Goal: Task Accomplishment & Management: Use online tool/utility

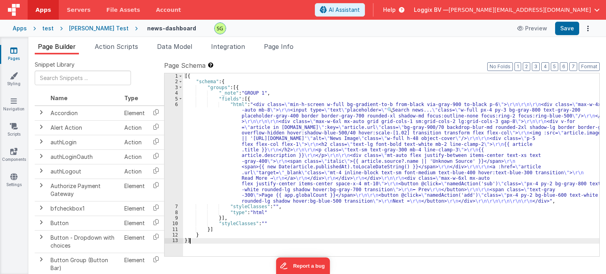
click at [176, 103] on div "6" at bounding box center [174, 153] width 19 height 102
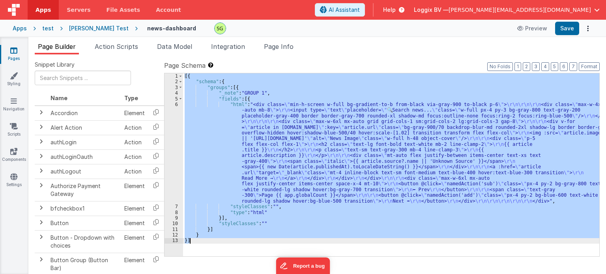
click at [176, 103] on div "6" at bounding box center [174, 153] width 19 height 102
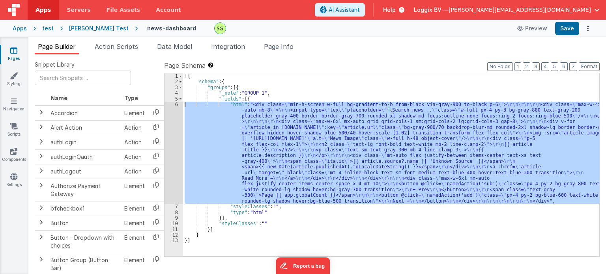
click at [176, 103] on div "6" at bounding box center [174, 153] width 19 height 102
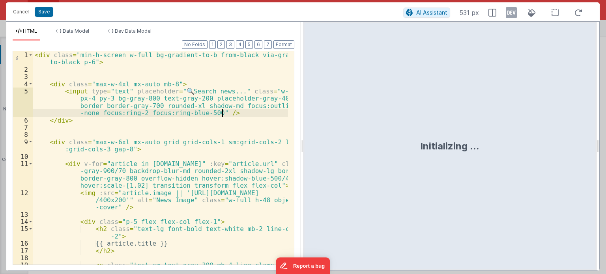
click at [229, 112] on div "< div class = "min-h-screen w-full bg-gradient-to-b from-black via-gray-900 to-…" at bounding box center [160, 169] width 255 height 236
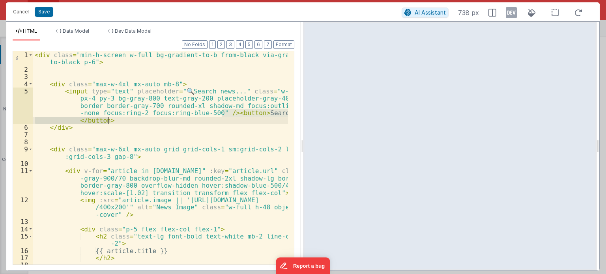
drag, startPoint x: 222, startPoint y: 112, endPoint x: 110, endPoint y: 122, distance: 113.0
click at [110, 122] on div "< div class = "min-h-screen w-full bg-gradient-to-b from-black via-gray-900 to-…" at bounding box center [160, 169] width 255 height 236
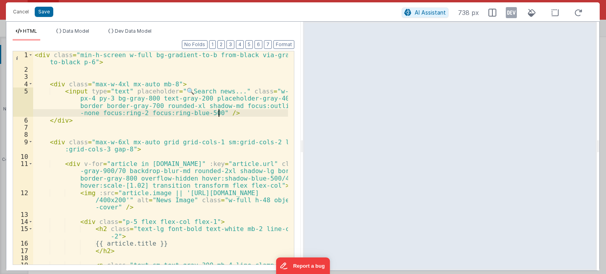
click at [218, 113] on div "< div class = "min-h-screen w-full bg-gradient-to-b from-black via-gray-900 to-…" at bounding box center [160, 169] width 255 height 236
click at [214, 113] on div "< div class = "min-h-screen w-full bg-gradient-to-b from-black via-gray-900 to-…" at bounding box center [160, 169] width 255 height 236
click at [71, 121] on div "< div class = "min-h-screen w-full bg-gradient-to-b from-black via-gray-900 to-…" at bounding box center [160, 169] width 255 height 236
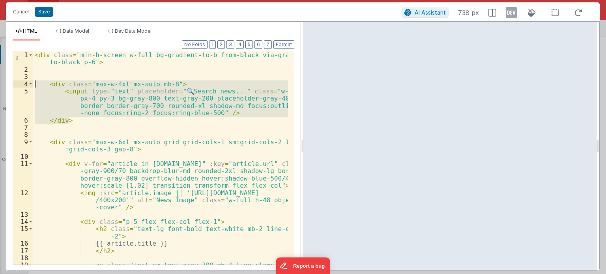
drag, startPoint x: 71, startPoint y: 121, endPoint x: 35, endPoint y: 86, distance: 50.3
click at [35, 86] on div "< div class = "min-h-screen w-full bg-gradient-to-b from-black via-gray-900 to-…" at bounding box center [160, 169] width 255 height 236
click at [72, 120] on div "< div class = "min-h-screen w-full bg-gradient-to-b from-black via-gray-900 to-…" at bounding box center [160, 158] width 255 height 214
drag, startPoint x: 72, startPoint y: 120, endPoint x: 35, endPoint y: 83, distance: 52.5
click at [35, 83] on div "< div class = "min-h-screen w-full bg-gradient-to-b from-black via-gray-900 to-…" at bounding box center [160, 169] width 255 height 236
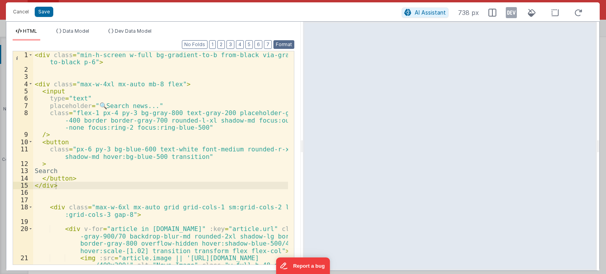
click at [292, 44] on button "Format" at bounding box center [284, 44] width 21 height 9
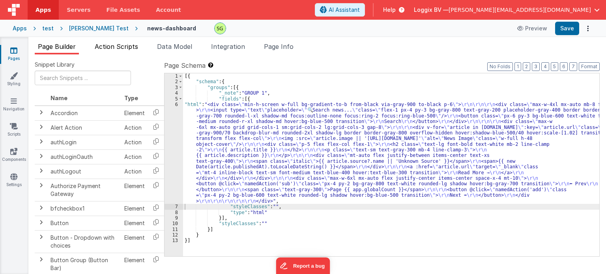
click at [111, 45] on span "Action Scripts" at bounding box center [116, 47] width 43 height 8
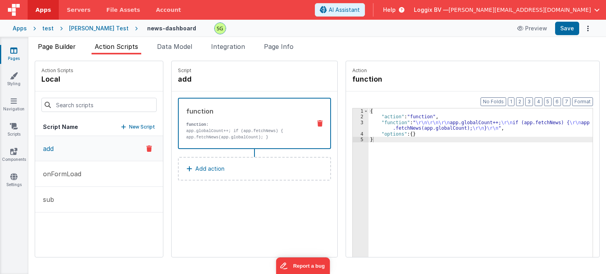
click at [66, 44] on span "Page Builder" at bounding box center [57, 47] width 38 height 8
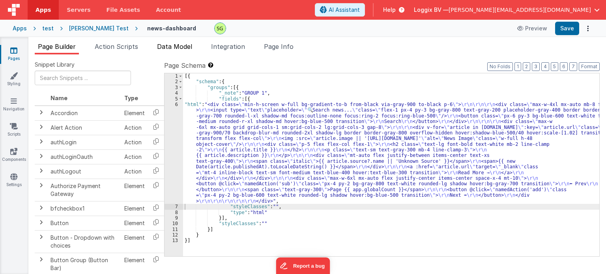
click at [169, 45] on span "Data Model" at bounding box center [174, 47] width 35 height 8
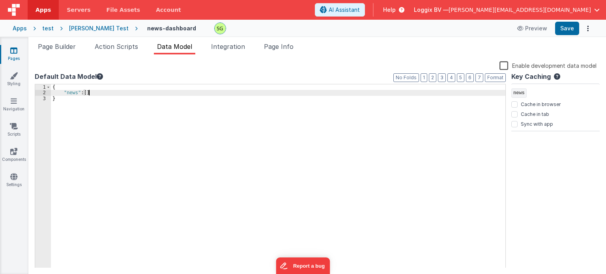
click at [93, 95] on div "{ "news" : [ ] }" at bounding box center [278, 181] width 455 height 195
click at [93, 95] on div "{ "news" : [ ] "searchText:"" }" at bounding box center [278, 181] width 455 height 195
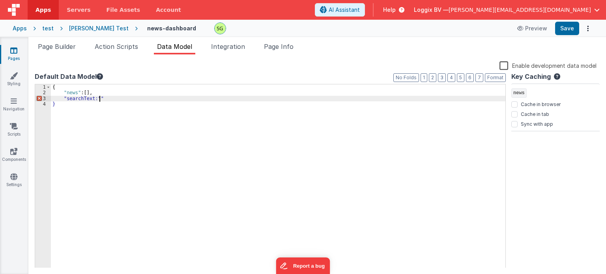
click at [114, 100] on div "{ "news" : [ ] , "searchText:"" }" at bounding box center [278, 181] width 455 height 195
click at [90, 96] on div "{ "news" : [ ] , "searchText:"" }" at bounding box center [278, 181] width 455 height 195
click at [130, 98] on div "{ "news" : [ ] , "searchText" : "" }" at bounding box center [278, 181] width 455 height 195
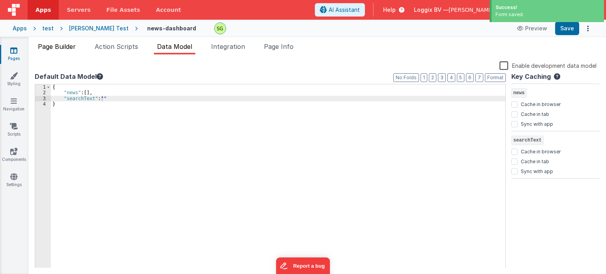
click at [58, 47] on span "Page Builder" at bounding box center [57, 47] width 38 height 8
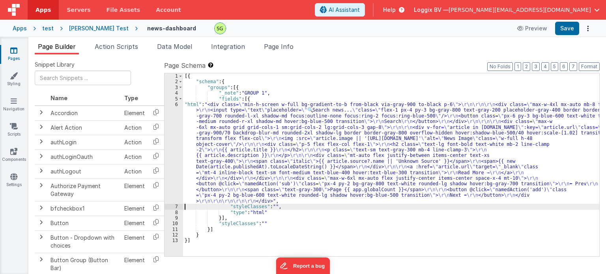
click at [178, 105] on div "6" at bounding box center [174, 153] width 19 height 102
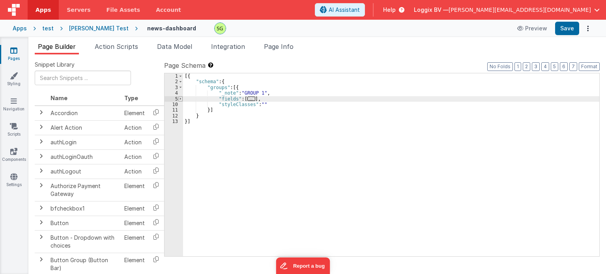
click at [178, 98] on span at bounding box center [180, 99] width 4 height 6
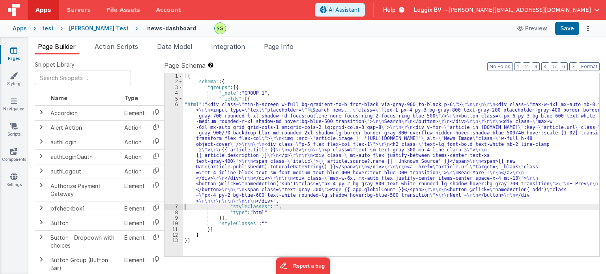
click at [175, 104] on div "6" at bounding box center [174, 153] width 19 height 102
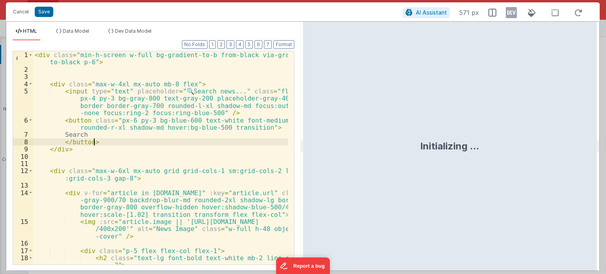
click at [98, 143] on div "< div class = "min-h-screen w-full bg-gradient-to-b from-black via-gray-900 to-…" at bounding box center [160, 169] width 255 height 236
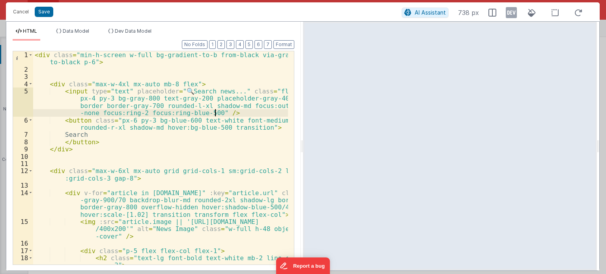
click at [215, 112] on div "< div class = "min-h-screen w-full bg-gradient-to-b from-black via-gray-900 to-…" at bounding box center [160, 169] width 255 height 236
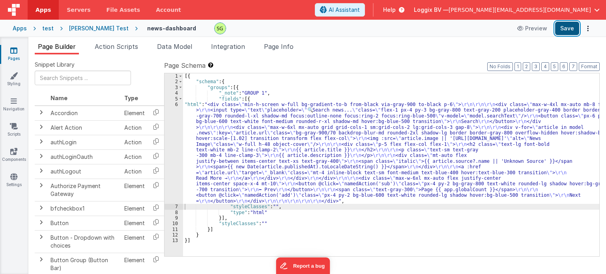
click at [564, 32] on button "Save" at bounding box center [568, 28] width 24 height 13
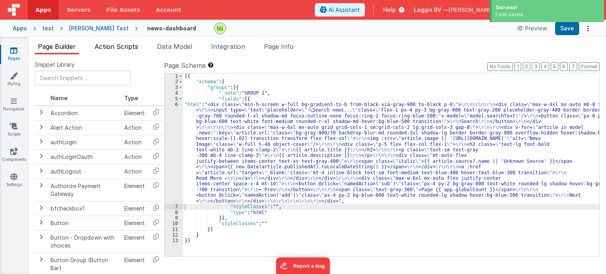
click at [116, 46] on span "Action Scripts" at bounding box center [116, 47] width 43 height 8
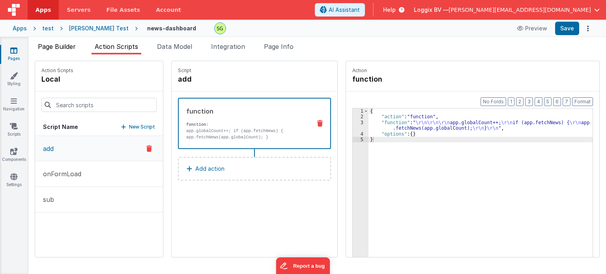
click at [61, 49] on span "Page Builder" at bounding box center [57, 47] width 38 height 8
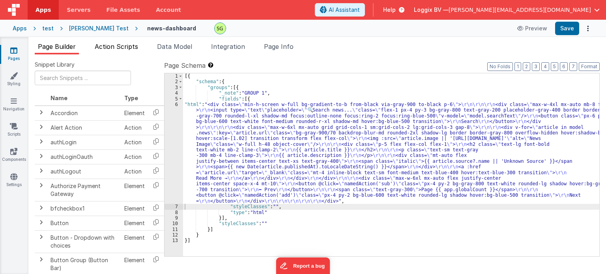
click at [125, 50] on span "Action Scripts" at bounding box center [116, 47] width 43 height 8
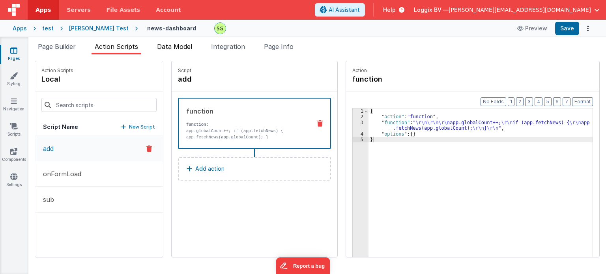
click at [180, 50] on span "Data Model" at bounding box center [174, 47] width 35 height 8
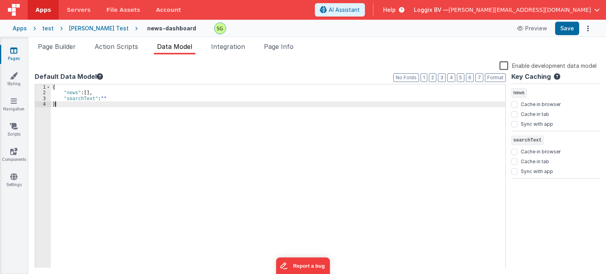
click at [67, 110] on div "{ "news" : [ ] , "searchText" : "" }" at bounding box center [278, 181] width 455 height 195
click at [559, 31] on button "Save" at bounding box center [568, 28] width 24 height 13
click at [65, 44] on span "Page Builder" at bounding box center [57, 47] width 38 height 8
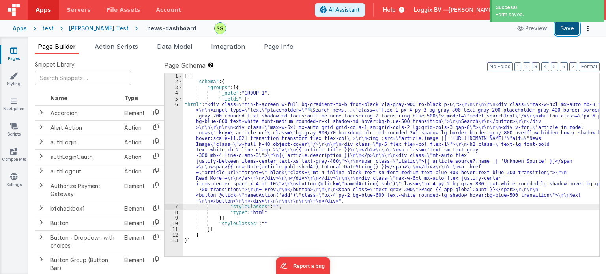
click at [568, 33] on button "Save" at bounding box center [568, 28] width 24 height 13
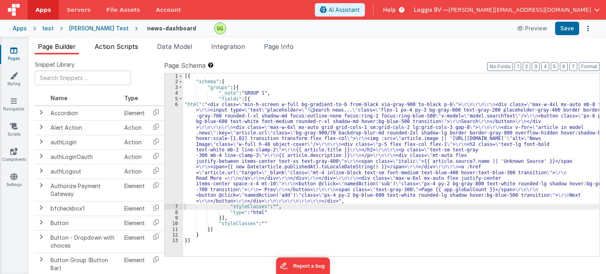
click at [131, 47] on span "Action Scripts" at bounding box center [116, 47] width 43 height 8
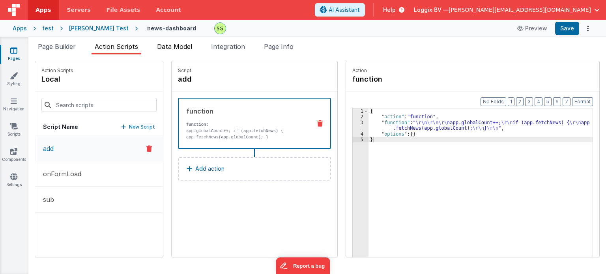
click at [172, 49] on span "Data Model" at bounding box center [174, 47] width 35 height 8
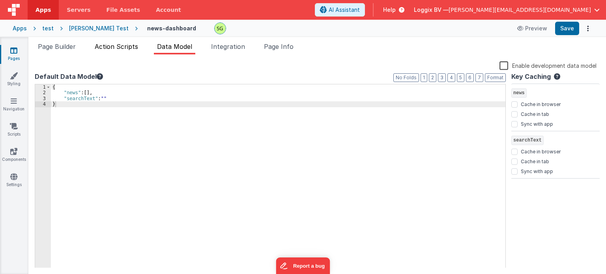
click at [105, 42] on li "Action Scripts" at bounding box center [117, 48] width 50 height 13
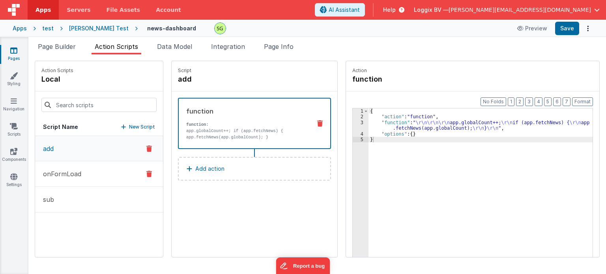
click at [103, 178] on button "onFormLoad" at bounding box center [99, 174] width 128 height 26
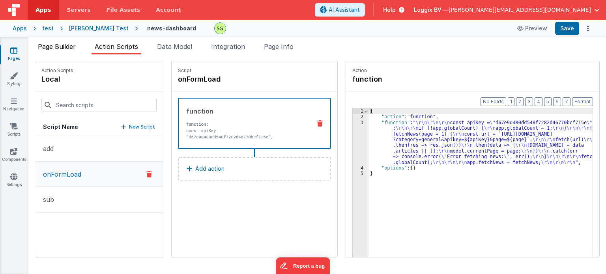
click at [51, 43] on span "Page Builder" at bounding box center [57, 47] width 38 height 8
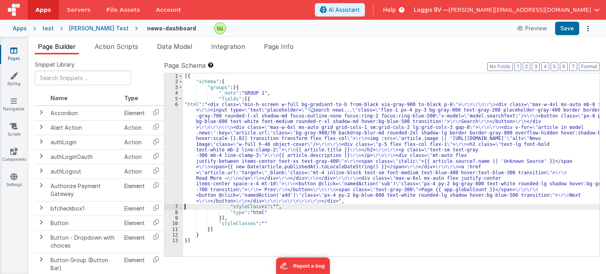
click at [176, 104] on div "6" at bounding box center [174, 153] width 19 height 102
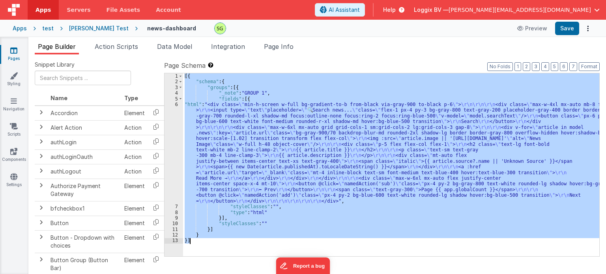
click at [176, 104] on div "6" at bounding box center [174, 153] width 19 height 102
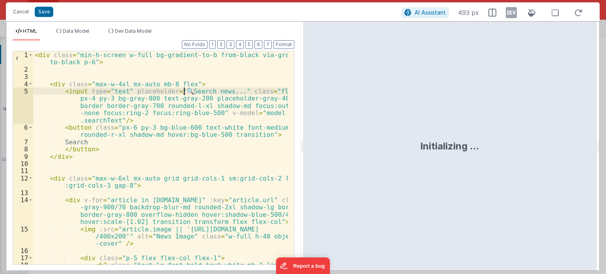
click at [183, 93] on div "< div class = "min-h-screen w-full bg-gradient-to-b from-black via-gray-900 to-…" at bounding box center [160, 172] width 255 height 243
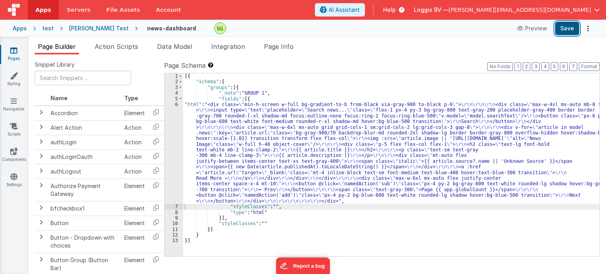
click at [564, 31] on button "Save" at bounding box center [568, 28] width 24 height 13
click at [601, 12] on div "AI Assistant Help Loggix BV — [PERSON_NAME][EMAIL_ADDRESS][DOMAIN_NAME]" at bounding box center [460, 9] width 291 height 13
click at [599, 11] on span "button" at bounding box center [598, 10] width 6 height 6
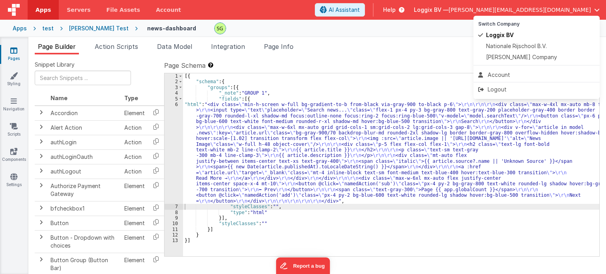
click at [423, 54] on button at bounding box center [303, 137] width 606 height 274
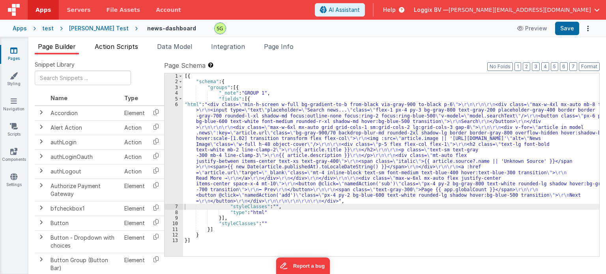
click at [118, 45] on span "Action Scripts" at bounding box center [116, 47] width 43 height 8
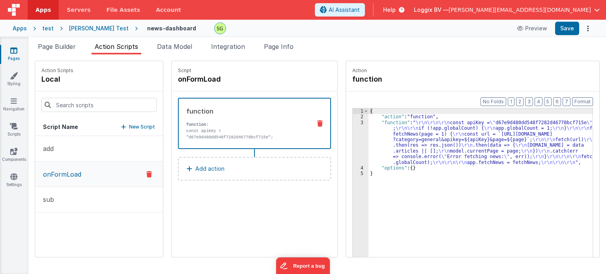
click at [353, 122] on div "3" at bounding box center [361, 142] width 16 height 45
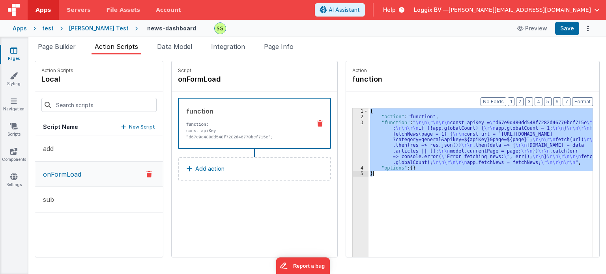
click at [353, 122] on div "3" at bounding box center [361, 142] width 16 height 45
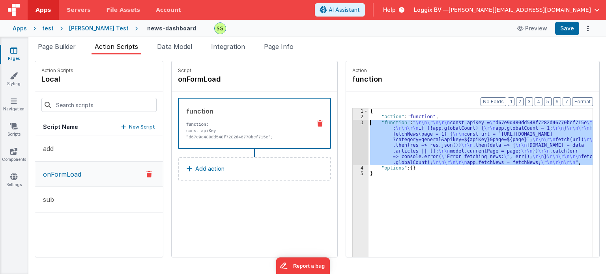
click at [353, 122] on div "3" at bounding box center [361, 142] width 16 height 45
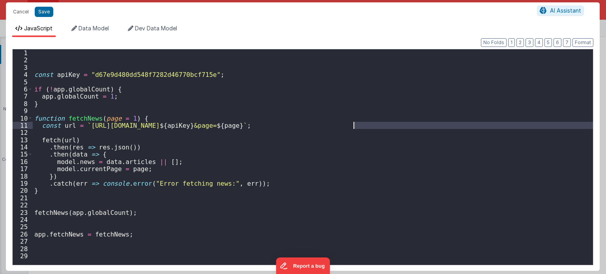
click at [353, 122] on div "const apiKey = "d67e9d480dd548f7282d46770bcf715e" ; if ( ! app . globalCount ) …" at bounding box center [313, 164] width 561 height 231
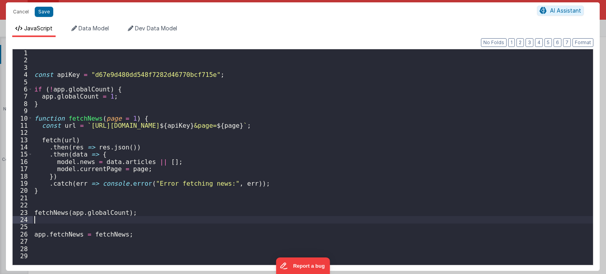
click at [279, 219] on div "const apiKey = "d67e9d480dd548f7282d46770bcf715e" ; if ( ! app . globalCount ) …" at bounding box center [313, 164] width 561 height 231
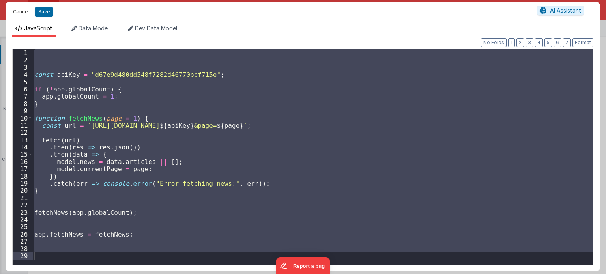
click at [22, 13] on button "Cancel" at bounding box center [21, 11] width 24 height 11
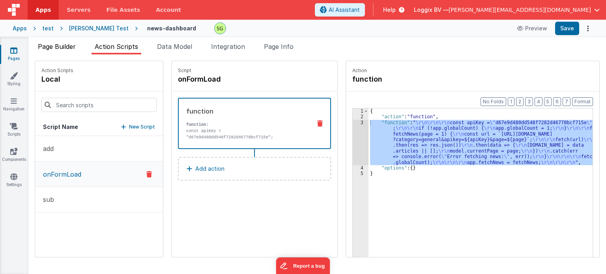
click at [52, 43] on span "Page Builder" at bounding box center [57, 47] width 38 height 8
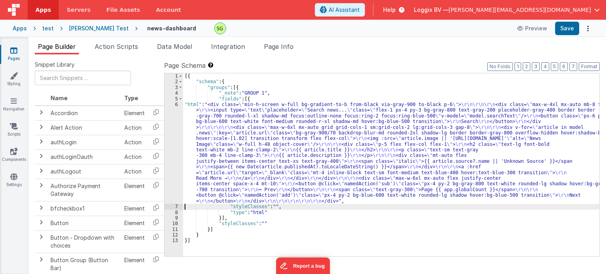
click at [176, 105] on div "6" at bounding box center [174, 153] width 19 height 102
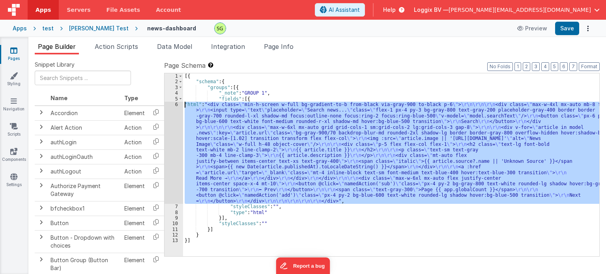
click at [176, 105] on div "6" at bounding box center [174, 153] width 19 height 102
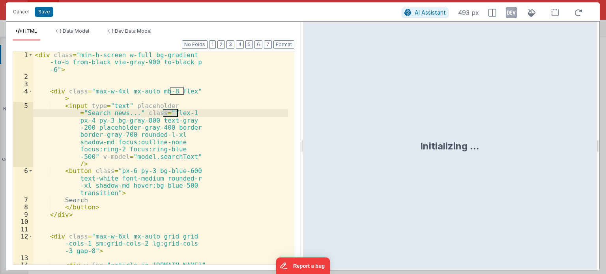
click at [176, 105] on div "< div class = "min-h-screen w-full bg-gradient -to-b from-black via-gray-900 to…" at bounding box center [160, 198] width 255 height 294
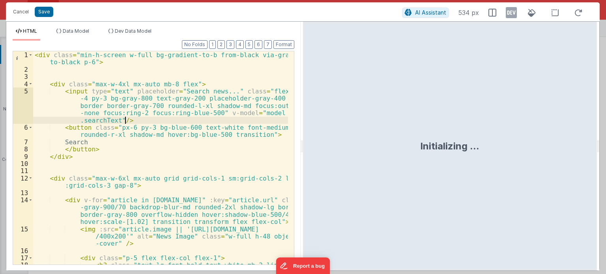
click at [187, 163] on div "< div class = "min-h-screen w-full bg-gradient-to-b from-black via-gray-900 to-…" at bounding box center [160, 172] width 255 height 243
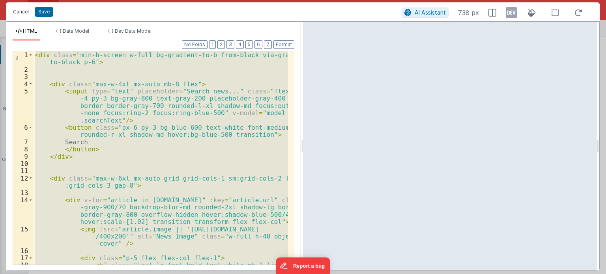
click at [23, 13] on button "Cancel" at bounding box center [21, 11] width 24 height 11
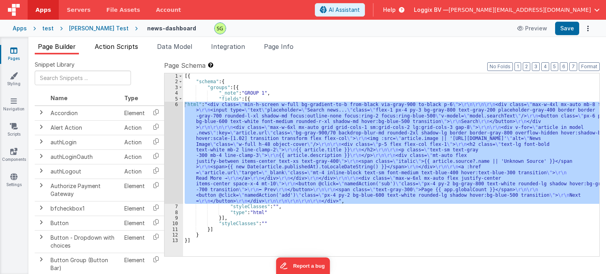
click at [129, 48] on span "Action Scripts" at bounding box center [116, 47] width 43 height 8
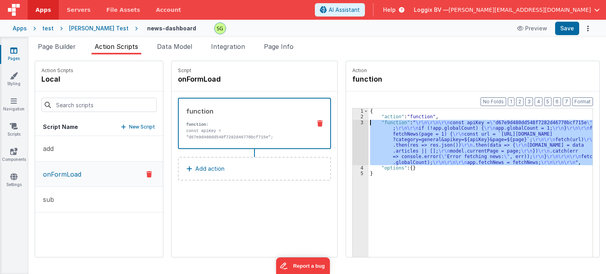
click at [354, 122] on div "3" at bounding box center [361, 142] width 16 height 45
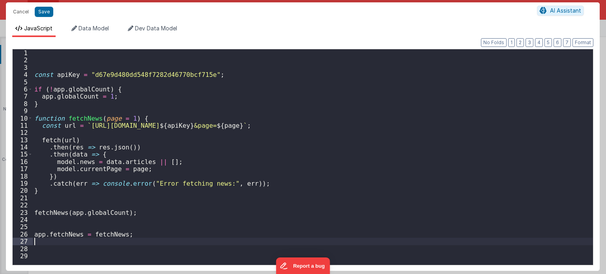
click at [159, 240] on div "const apiKey = "d67e9d480dd548f7282d46770bcf715e" ; if ( ! app . globalCount ) …" at bounding box center [313, 164] width 561 height 231
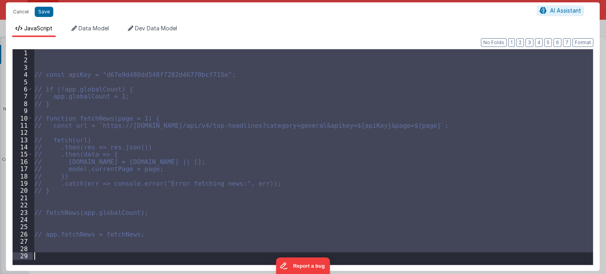
click at [119, 255] on div "// const apiKey = "d67e9d480dd548f7282d46770bcf715e"; // if (!app.globalCount) …" at bounding box center [313, 157] width 561 height 216
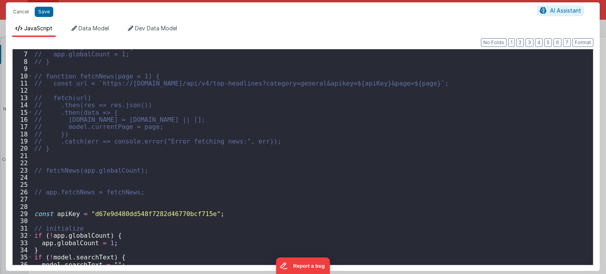
scroll to position [42, 0]
click at [44, 11] on button "Save" at bounding box center [44, 12] width 19 height 10
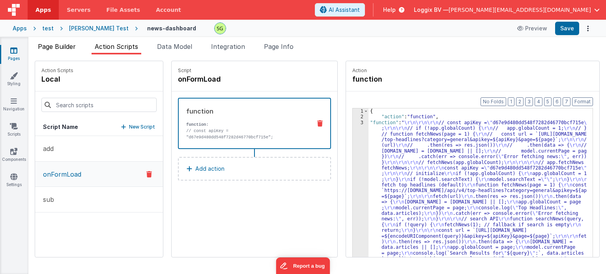
click at [66, 45] on span "Page Builder" at bounding box center [57, 47] width 38 height 8
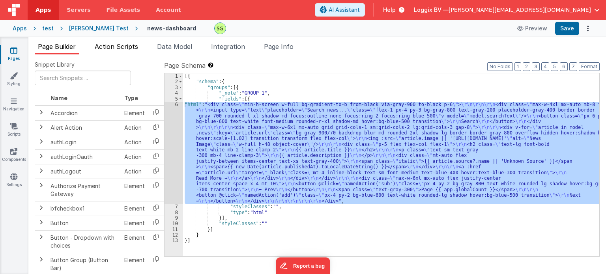
click at [109, 48] on span "Action Scripts" at bounding box center [116, 47] width 43 height 8
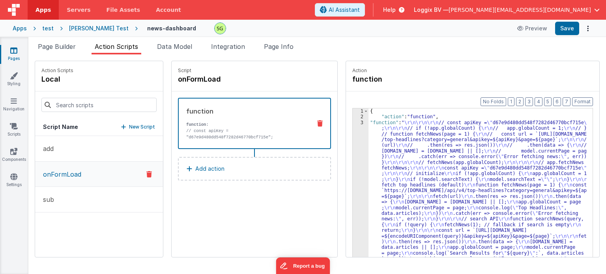
click at [354, 123] on div "3" at bounding box center [361, 199] width 16 height 159
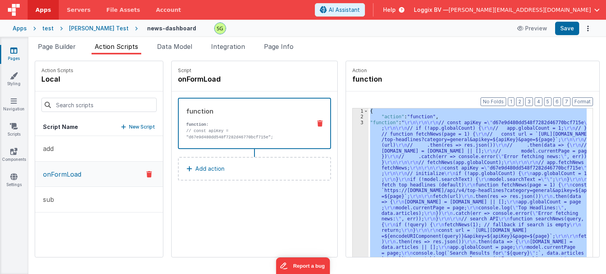
click at [354, 123] on div "3" at bounding box center [361, 199] width 16 height 159
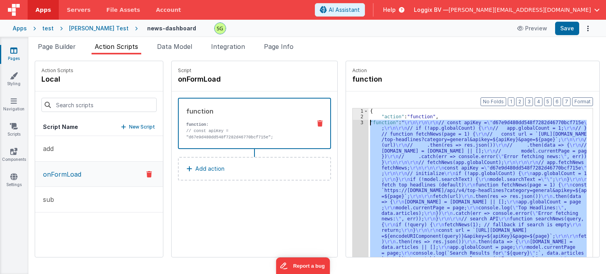
click at [354, 123] on div "3" at bounding box center [361, 199] width 16 height 159
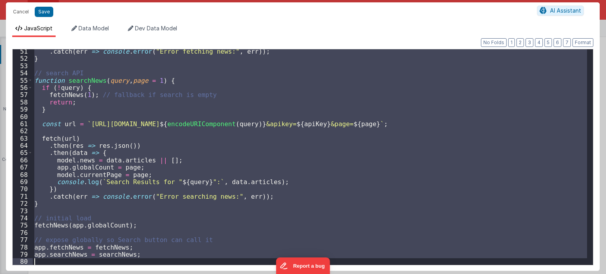
scroll to position [365, 0]
drag, startPoint x: 34, startPoint y: 178, endPoint x: 75, endPoint y: 293, distance: 122.0
click at [75, 274] on html "Cancel Save AI Assistant JavaScript Data Model Dev Data Model Format 7 6 5 4 3 …" at bounding box center [303, 137] width 606 height 274
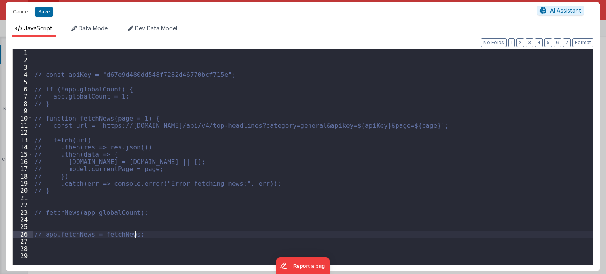
click at [142, 235] on div "// const apiKey = "d67e9d480dd548f7282d46770bcf715e"; // if (!app.globalCount) …" at bounding box center [313, 164] width 561 height 231
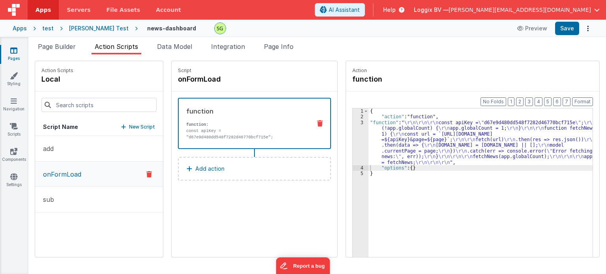
click at [132, 128] on p "New Script" at bounding box center [142, 127] width 26 height 8
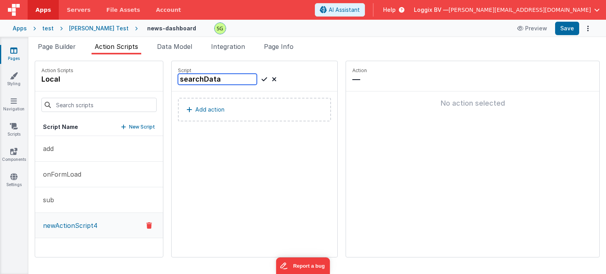
type input "searchData"
click at [262, 80] on icon at bounding box center [265, 79] width 6 height 9
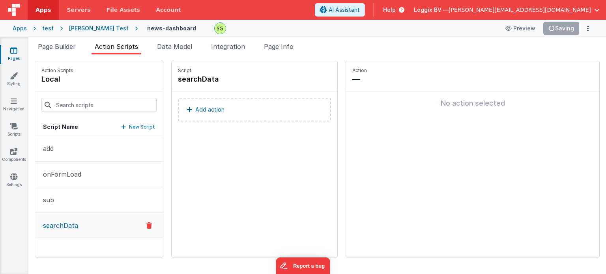
click at [231, 115] on button "Add action" at bounding box center [254, 110] width 153 height 24
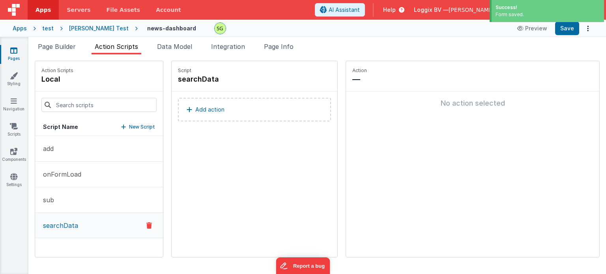
click at [250, 111] on button "Add action" at bounding box center [254, 110] width 153 height 24
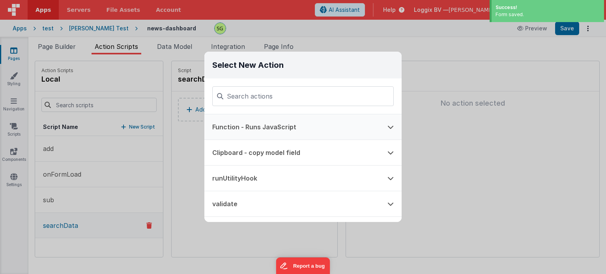
click at [221, 129] on button "Function - Runs JavaScript" at bounding box center [292, 127] width 175 height 25
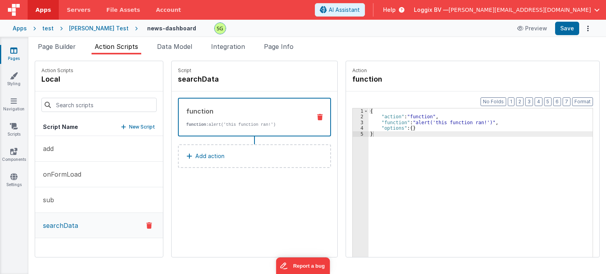
click at [353, 122] on div "3" at bounding box center [361, 123] width 16 height 6
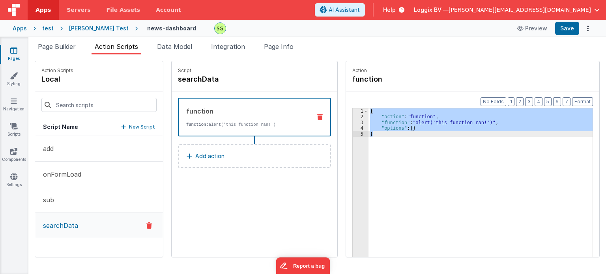
click at [353, 122] on div "3" at bounding box center [361, 123] width 16 height 6
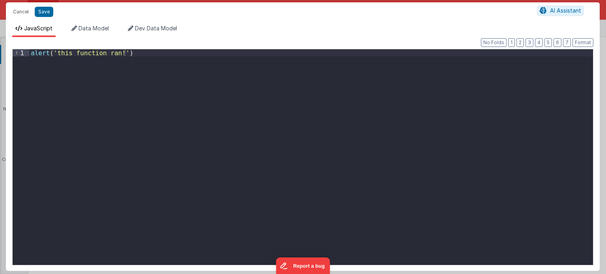
click at [113, 108] on div "alert ( 'this function ran!' )" at bounding box center [311, 164] width 565 height 231
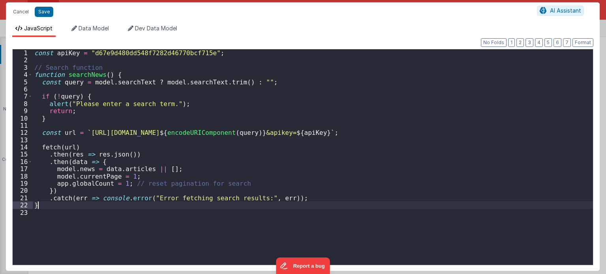
click at [57, 207] on div "const apiKey = "d67e9d480dd548f7282d46770bcf715e" ; // Search function function…" at bounding box center [313, 164] width 561 height 231
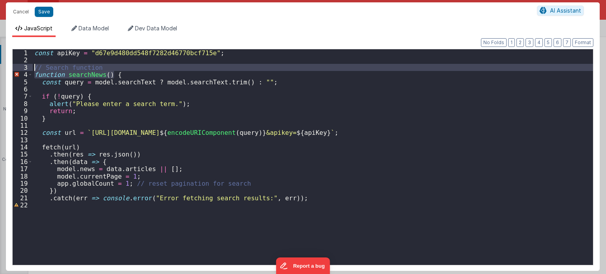
drag, startPoint x: 130, startPoint y: 75, endPoint x: 26, endPoint y: 67, distance: 104.2
click at [26, 67] on div "1 2 3 4 5 6 7 8 9 10 11 12 13 14 15 16 17 18 19 20 21 22 const apiKey = "d67e9d…" at bounding box center [303, 157] width 582 height 217
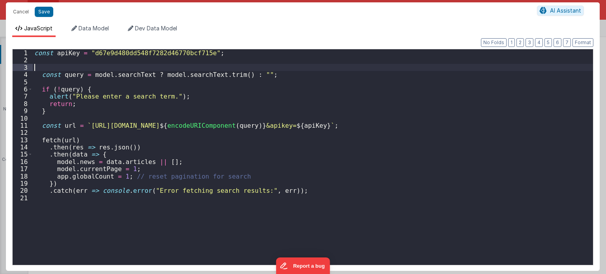
click at [66, 89] on div "const apiKey = "d67e9d480dd548f7282d46770bcf715e" ; const query = model . searc…" at bounding box center [313, 164] width 561 height 231
click at [186, 73] on div "const apiKey = "d67e9d480dd548f7282d46770bcf715e" ; const query = model . searc…" at bounding box center [313, 164] width 561 height 231
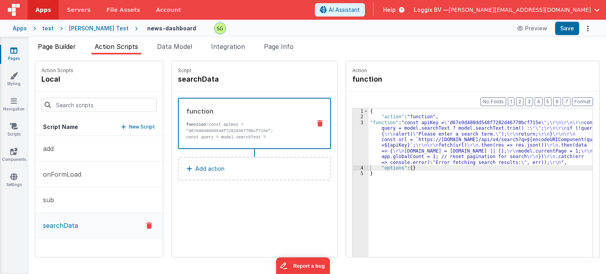
click at [60, 46] on span "Page Builder" at bounding box center [57, 47] width 38 height 8
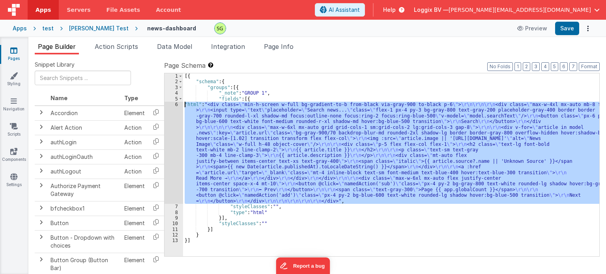
click at [177, 105] on div "6" at bounding box center [174, 153] width 19 height 102
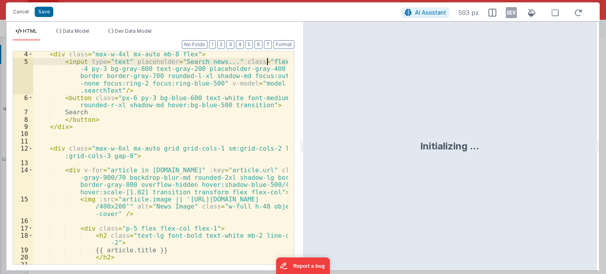
scroll to position [0, 0]
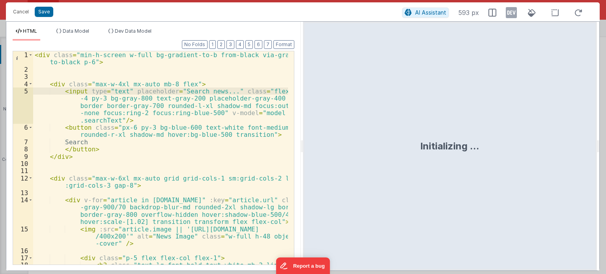
click at [83, 159] on div "< div class = "min-h-screen w-full bg-gradient-to-b from-black via-gray-900 to-…" at bounding box center [160, 172] width 255 height 243
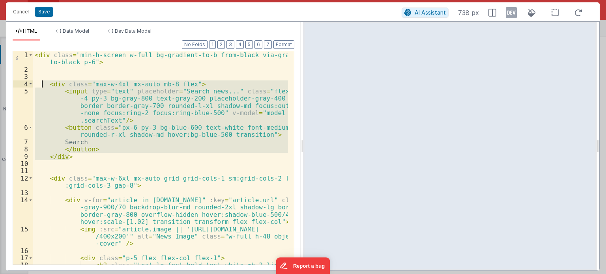
drag, startPoint x: 74, startPoint y: 156, endPoint x: 40, endPoint y: 84, distance: 79.8
click at [40, 84] on div "< div class = "min-h-screen w-full bg-gradient-to-b from-black via-gray-900 to-…" at bounding box center [160, 172] width 255 height 243
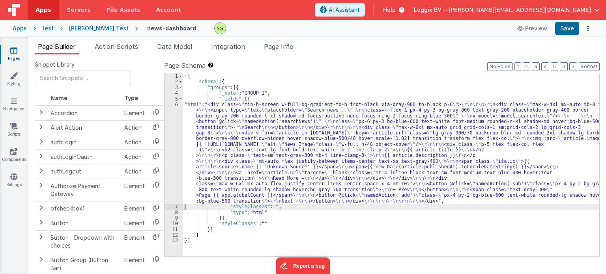
click at [176, 105] on div "6" at bounding box center [174, 153] width 19 height 102
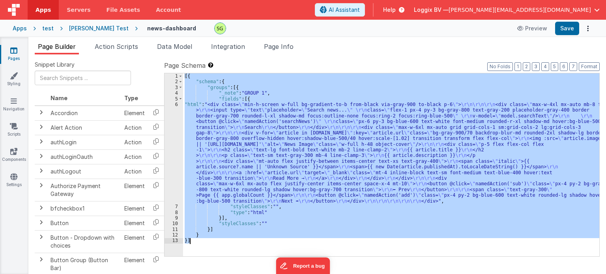
click at [176, 105] on div "6" at bounding box center [174, 153] width 19 height 102
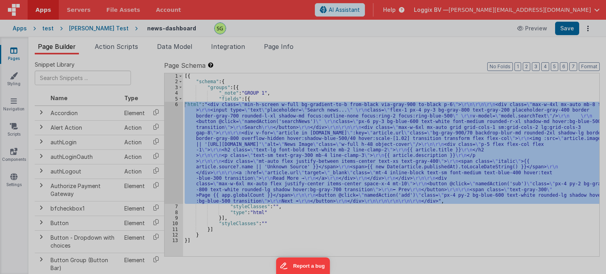
click at [176, 105] on div "< div class = "min-h-screen w-full bg-gradient -to-b from-black via-gray-900 to…" at bounding box center [160, 171] width 255 height 257
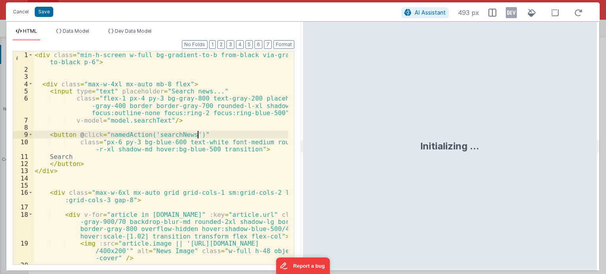
click at [198, 133] on div "< div class = "min-h-screen w-full bg-gradient-to-b from-black via-gray-900 to-…" at bounding box center [160, 169] width 255 height 236
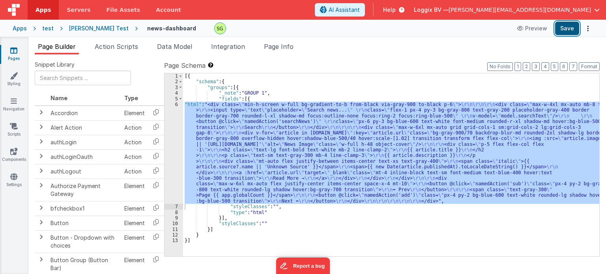
click at [566, 32] on button "Save" at bounding box center [568, 28] width 24 height 13
click at [105, 47] on span "Action Scripts" at bounding box center [116, 47] width 43 height 8
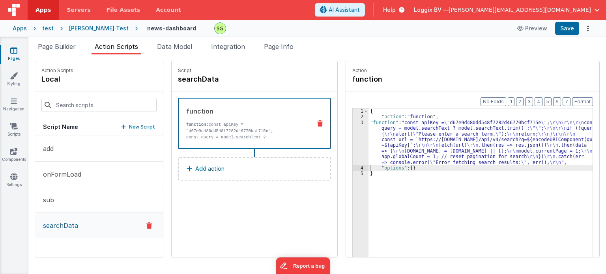
click at [354, 122] on div "3" at bounding box center [361, 142] width 16 height 45
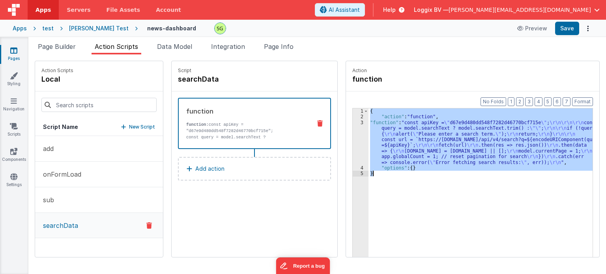
click at [354, 122] on div "3" at bounding box center [361, 142] width 16 height 45
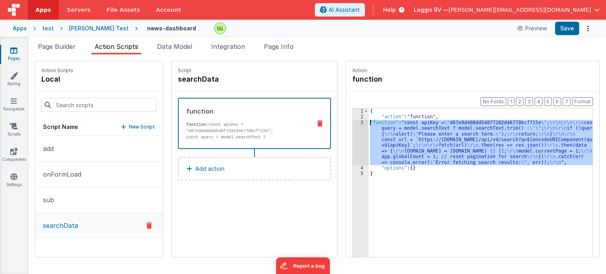
click at [354, 122] on div "3" at bounding box center [361, 142] width 16 height 45
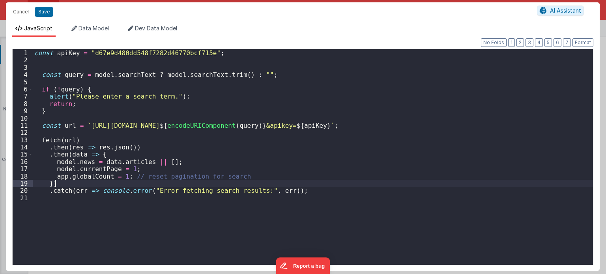
click at [303, 183] on div "const apiKey = "d67e9d480dd548f7282d46770bcf715e" ; const query = model . searc…" at bounding box center [313, 164] width 561 height 231
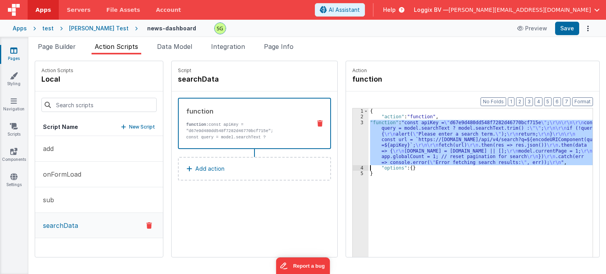
click at [354, 122] on div "3" at bounding box center [361, 142] width 16 height 45
click at [55, 48] on span "Page Builder" at bounding box center [57, 47] width 38 height 8
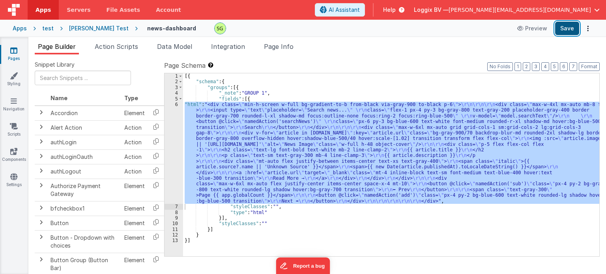
click at [570, 30] on button "Save" at bounding box center [568, 28] width 24 height 13
click at [115, 52] on li "Action Scripts" at bounding box center [117, 48] width 50 height 13
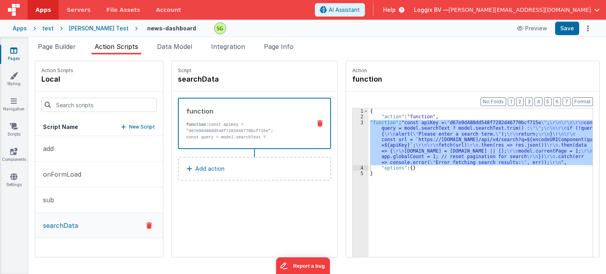
click at [353, 122] on div "3" at bounding box center [361, 142] width 16 height 45
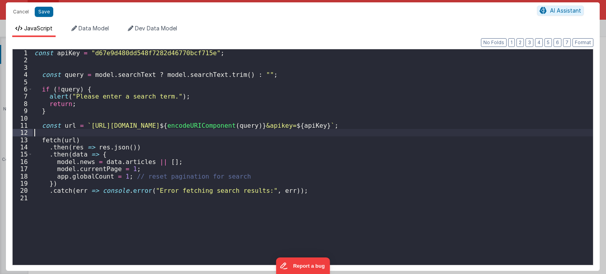
click at [353, 122] on div "const apiKey = "d67e9d480dd548f7282d46770bcf715e" ; const query = model . searc…" at bounding box center [313, 164] width 561 height 231
click at [316, 192] on div "const apiKey = "d67e9d480dd548f7282d46770bcf715e" ; const query = model . searc…" at bounding box center [313, 164] width 561 height 231
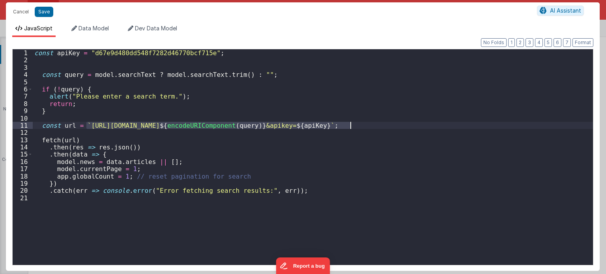
drag, startPoint x: 85, startPoint y: 124, endPoint x: 351, endPoint y: 127, distance: 266.5
click at [351, 127] on div "const apiKey = "d67e9d480dd548f7282d46770bcf715e" ; const query = model . searc…" at bounding box center [313, 164] width 561 height 231
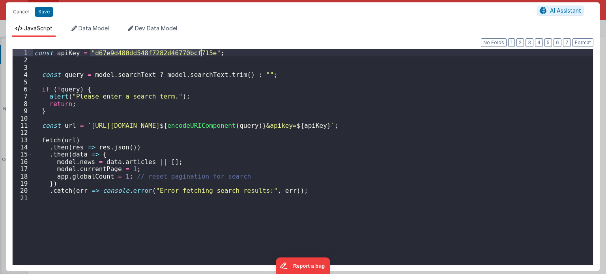
drag, startPoint x: 89, startPoint y: 53, endPoint x: 199, endPoint y: 53, distance: 110.2
click at [199, 53] on div "const apiKey = "d67e9d480dd548f7282d46770bcf715e" ; const query = model . searc…" at bounding box center [313, 164] width 561 height 231
click at [46, 82] on div "const apiKey = "d67e9d480dd548f7282d46770bcf715e" ; const query = model . searc…" at bounding box center [313, 164] width 561 height 231
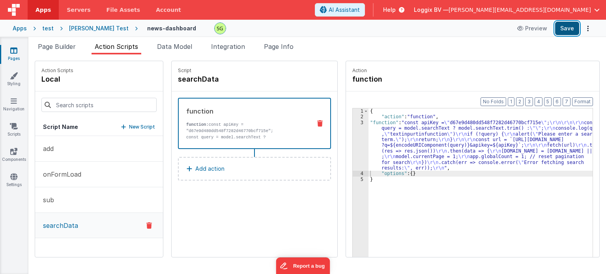
click at [558, 30] on button "Save" at bounding box center [568, 28] width 24 height 13
click at [71, 51] on li "Page Builder" at bounding box center [57, 48] width 44 height 13
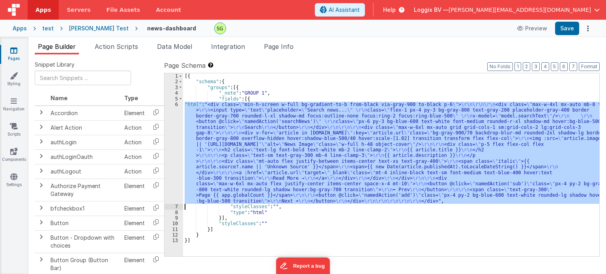
click at [176, 105] on div "6" at bounding box center [174, 153] width 19 height 102
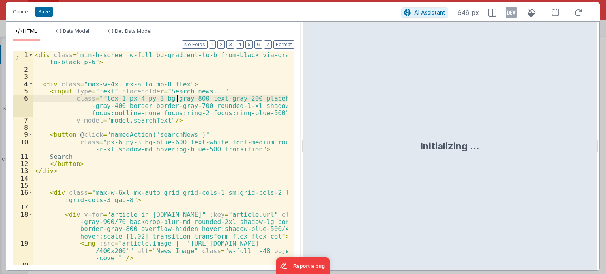
click at [182, 135] on div "< div class = "min-h-screen w-full bg-gradient-to-b from-black via-gray-900 to-…" at bounding box center [160, 169] width 255 height 236
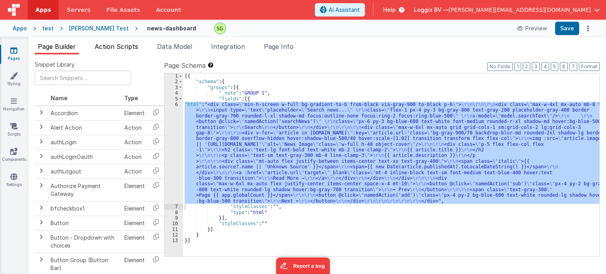
click at [115, 48] on span "Action Scripts" at bounding box center [116, 47] width 43 height 8
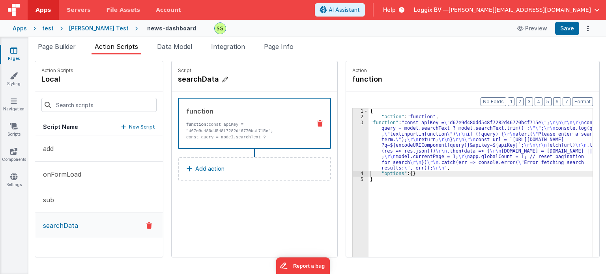
click at [222, 81] on icon at bounding box center [225, 80] width 6 height 8
click at [211, 81] on input "searchData" at bounding box center [217, 79] width 79 height 11
type input "searchNews"
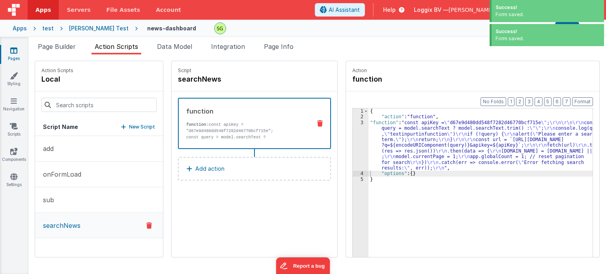
click at [58, 41] on div "Page Builder Action Scripts Data Model Integration Page Info Snippet Library Na…" at bounding box center [317, 155] width 578 height 237
click at [60, 46] on span "Page Builder" at bounding box center [57, 47] width 38 height 8
